Goal: Check status: Check status

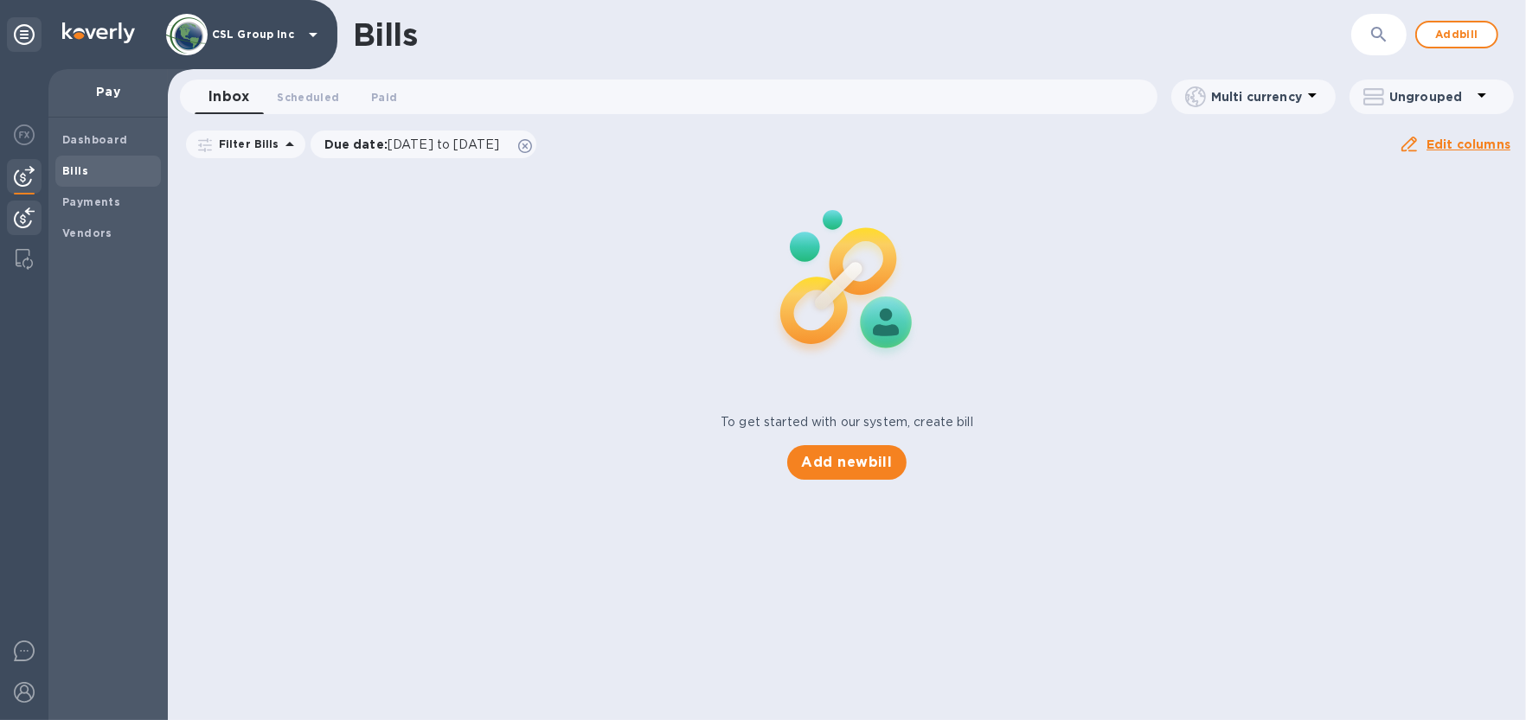
click at [21, 211] on img at bounding box center [24, 218] width 21 height 21
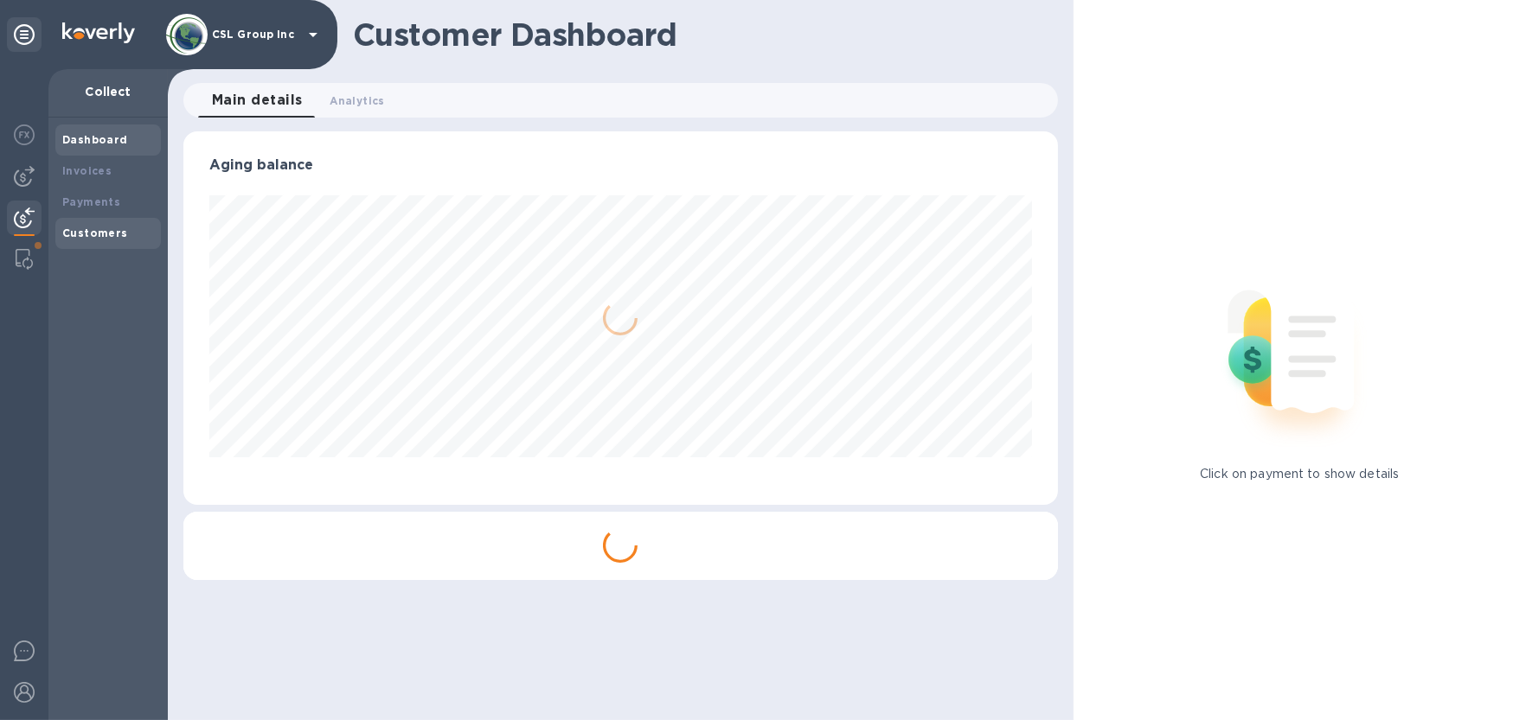
scroll to position [373, 874]
click at [93, 203] on b "Payments" at bounding box center [91, 201] width 58 height 13
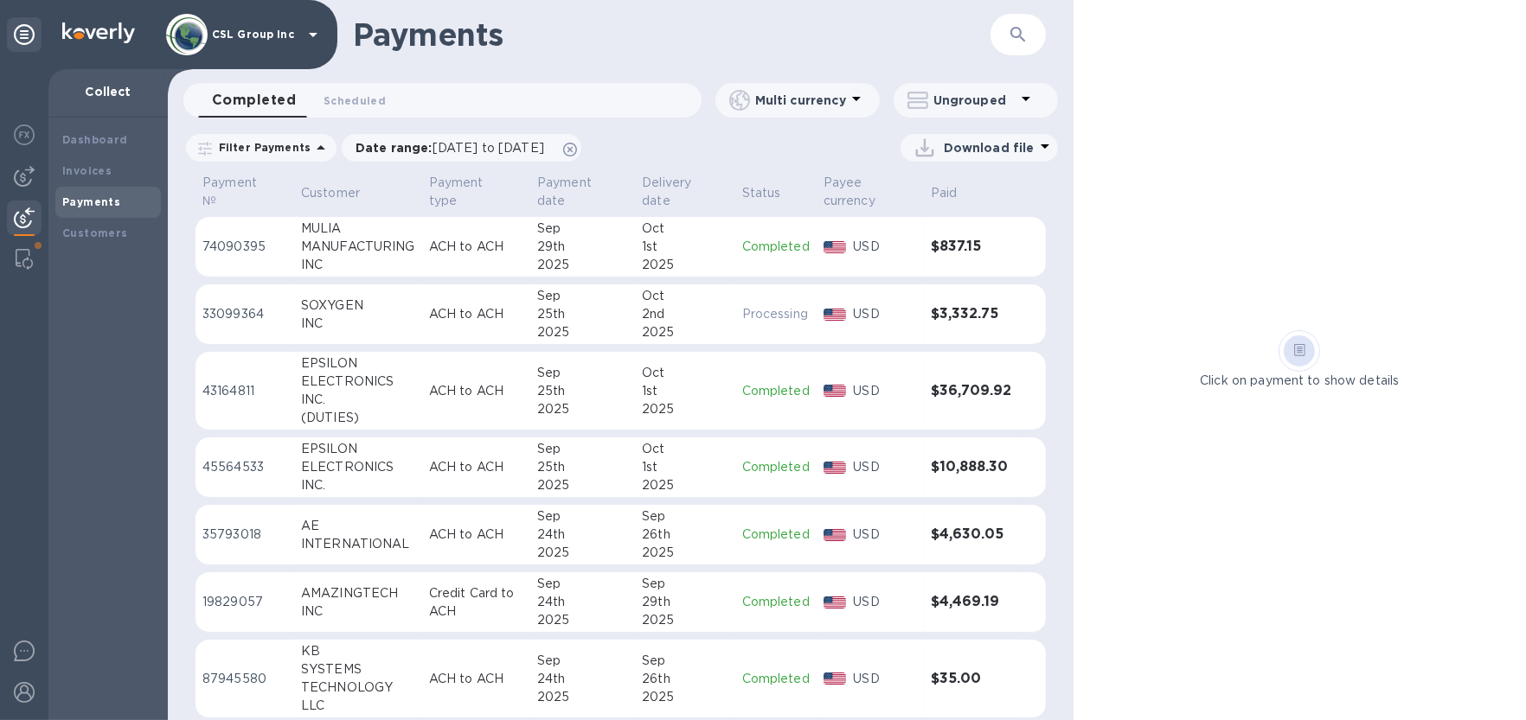
click at [334, 307] on div "SOXYGEN" at bounding box center [358, 306] width 114 height 18
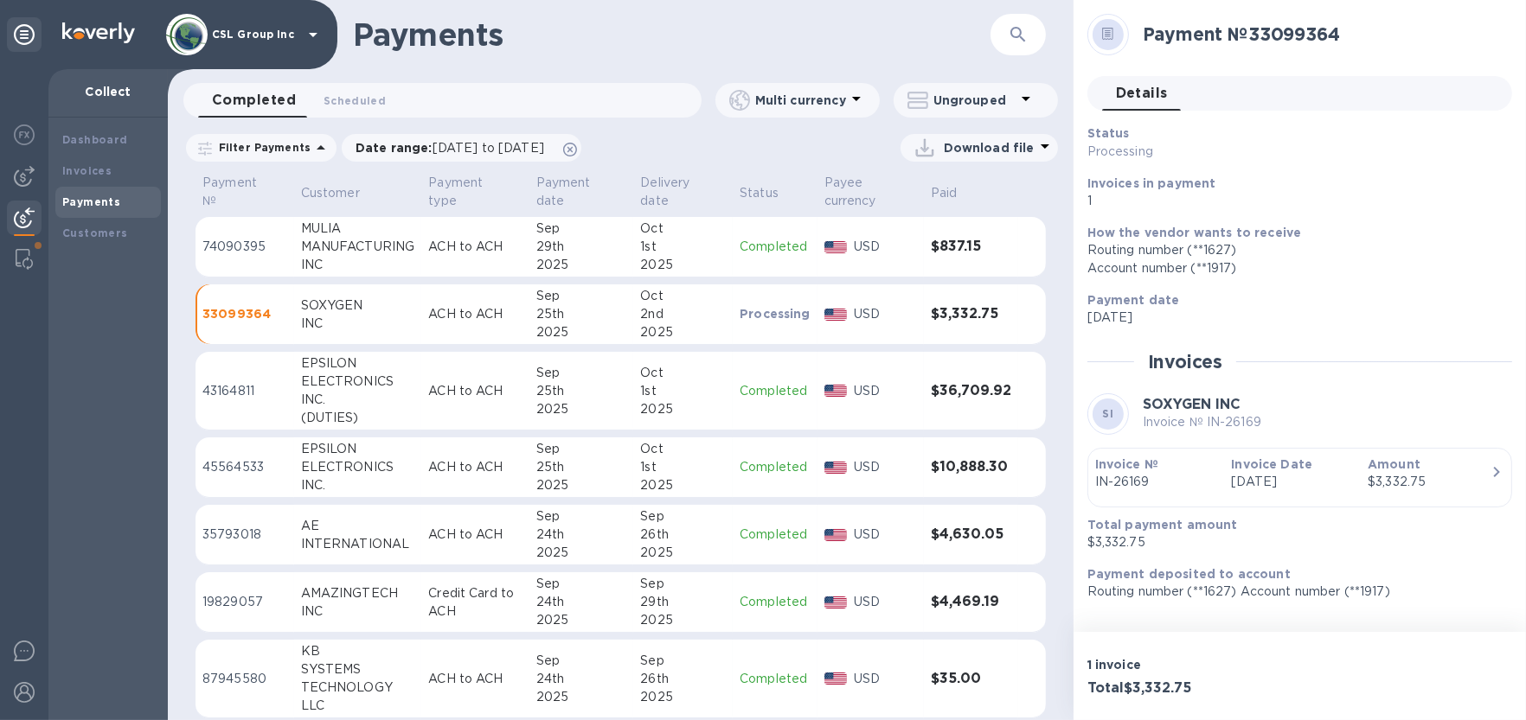
click at [566, 314] on div "25th" at bounding box center [581, 314] width 91 height 18
